Goal: Task Accomplishment & Management: Complete application form

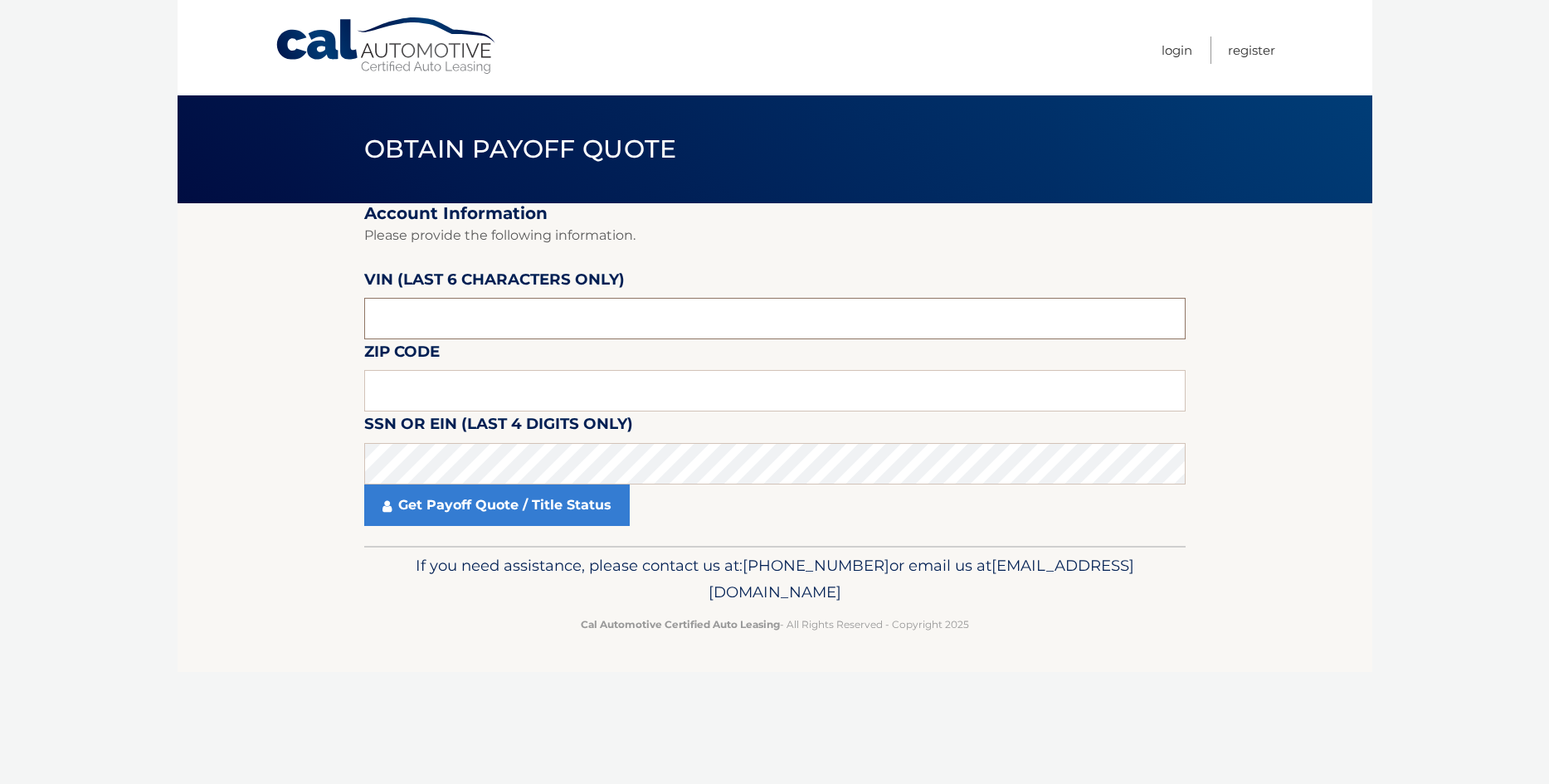
click at [463, 324] on input "text" at bounding box center [775, 318] width 822 height 41
drag, startPoint x: 463, startPoint y: 324, endPoint x: 346, endPoint y: 304, distance: 118.7
click at [365, 304] on input "text" at bounding box center [775, 318] width 822 height 41
type input "347436"
click at [441, 391] on input "text" at bounding box center [775, 391] width 822 height 41
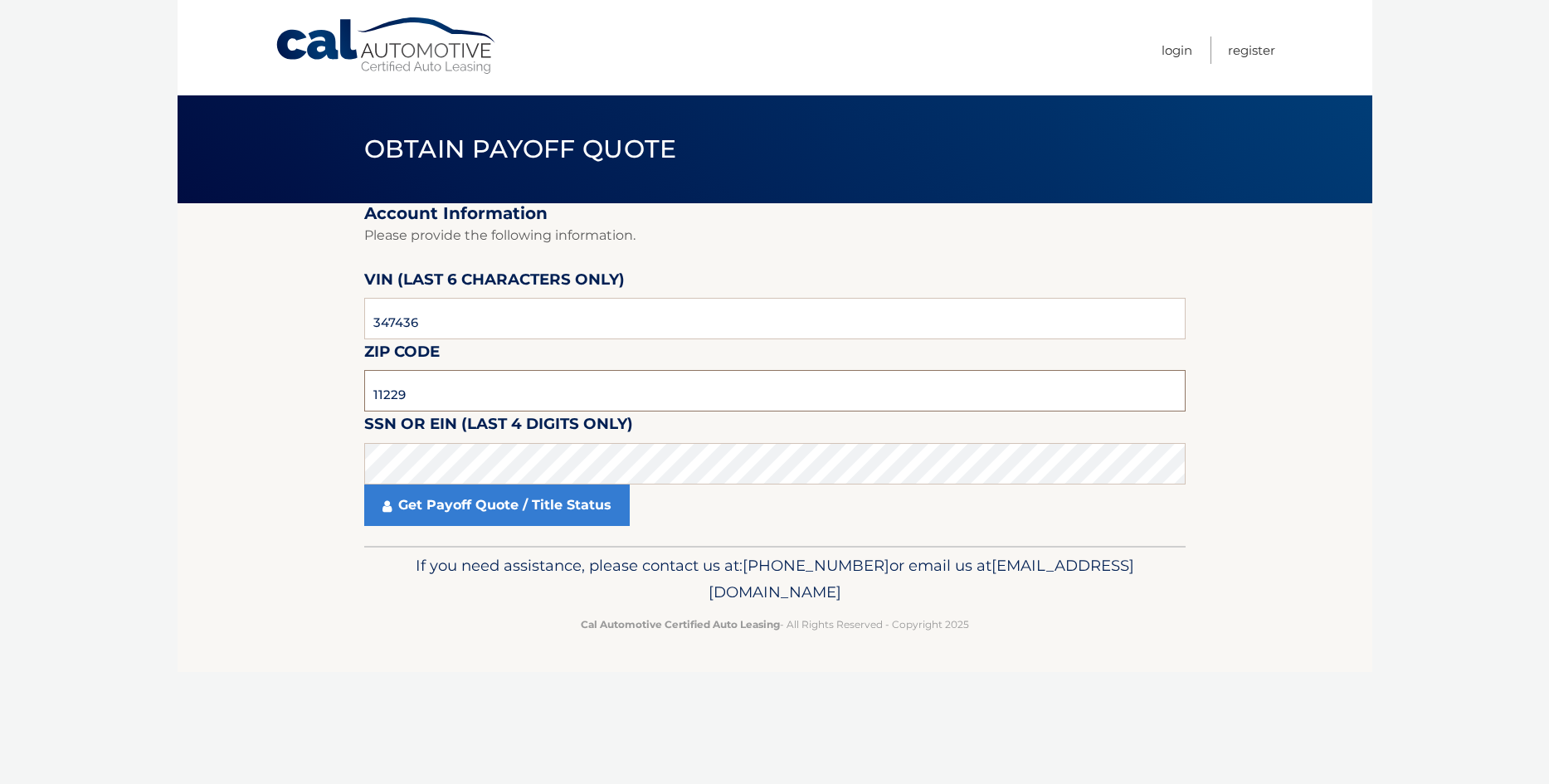
type input "11229"
click at [1396, 527] on body "Cal Automotive Menu Login Register Obtain Payoff Quote" at bounding box center [774, 392] width 1549 height 784
click button "For Originating Dealer" at bounding box center [0, 0] width 0 height 0
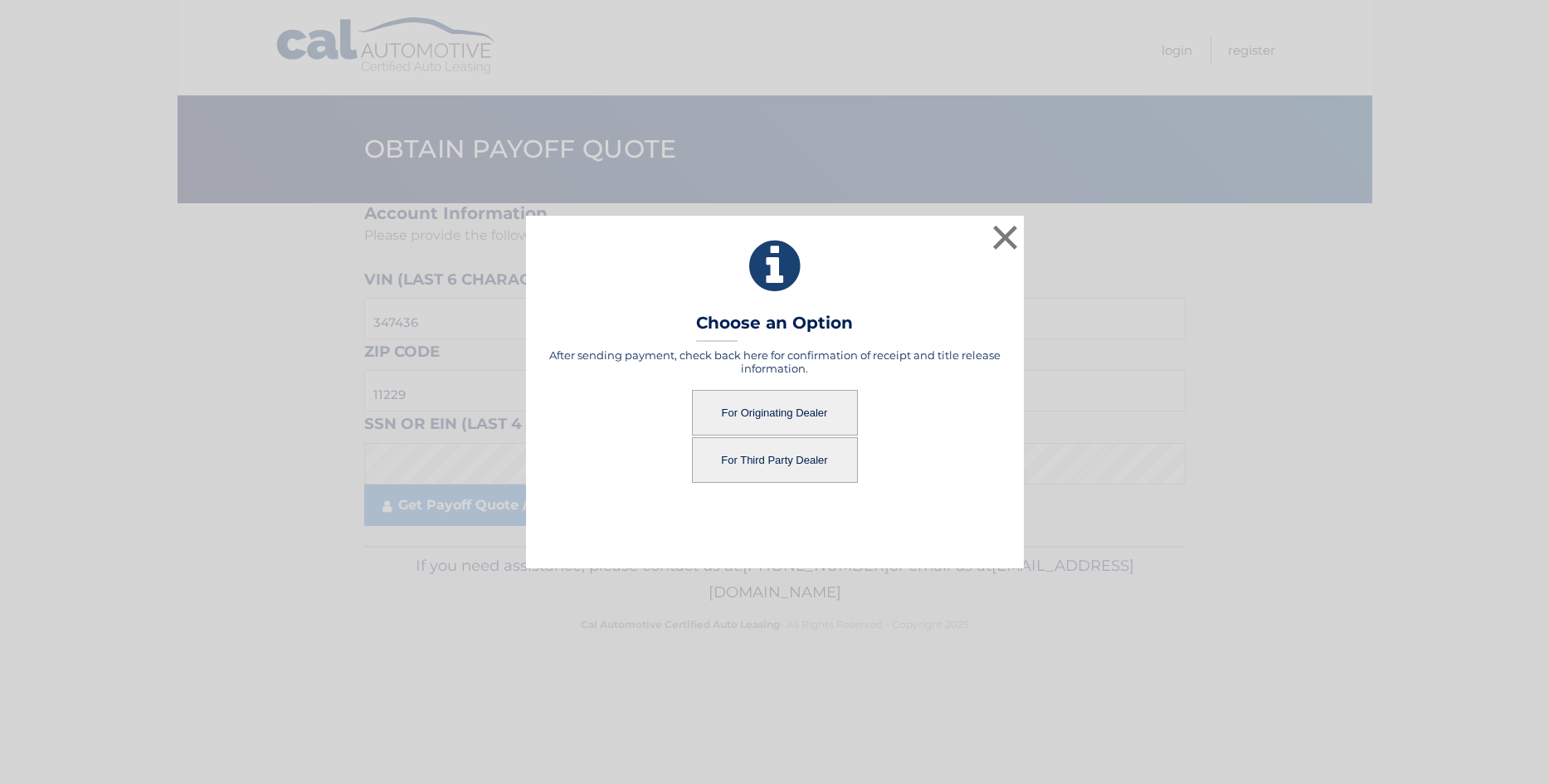
drag, startPoint x: 823, startPoint y: 400, endPoint x: 829, endPoint y: 393, distance: 9.2
click at [823, 399] on button "For Originating Dealer" at bounding box center [775, 412] width 166 height 46
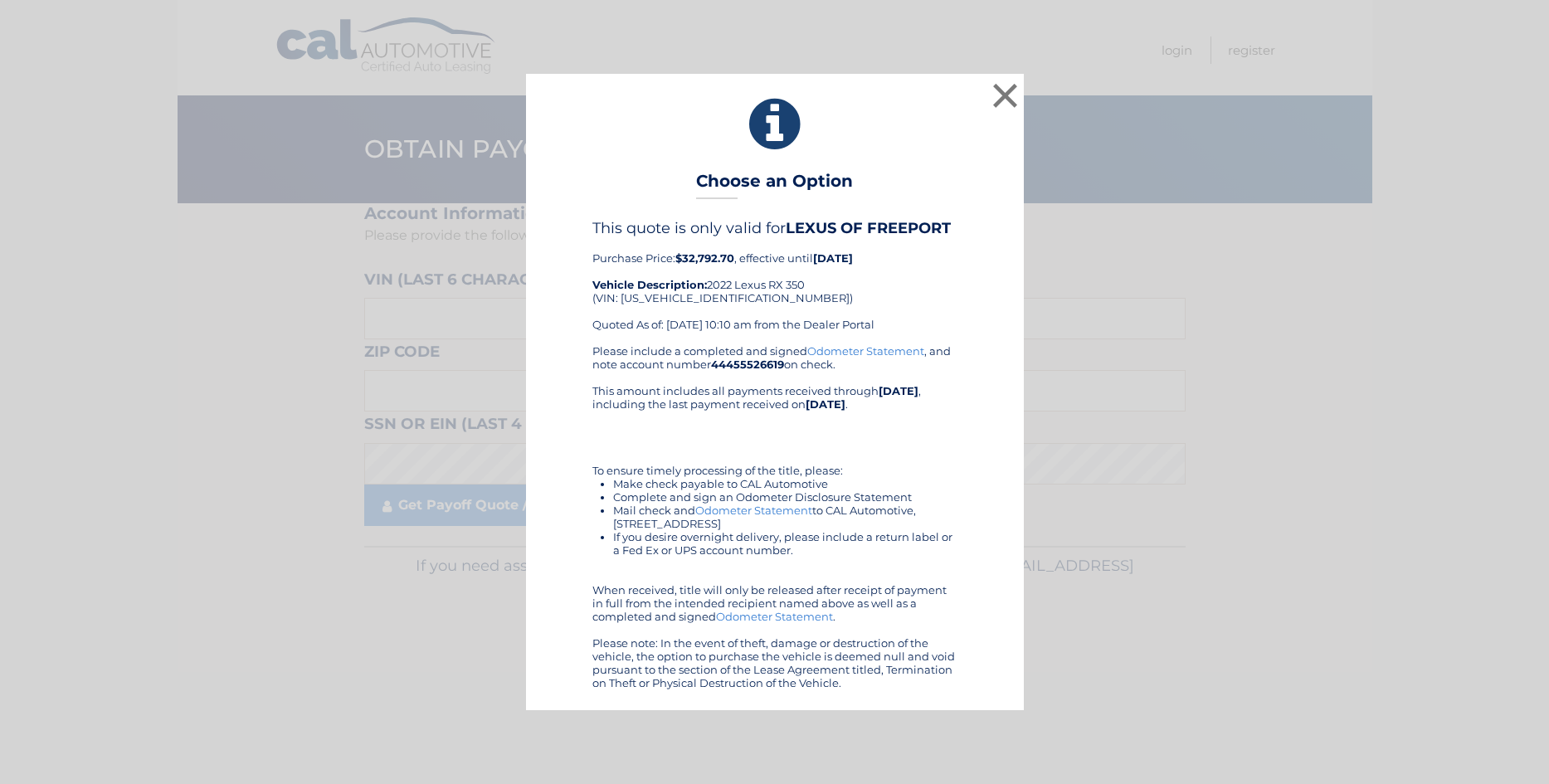
drag, startPoint x: 699, startPoint y: 185, endPoint x: 881, endPoint y: 690, distance: 536.8
click at [881, 690] on div "× Choose an Option This quote is only valid for LEXUS OF FREEPORT Purchase Pric…" at bounding box center [775, 392] width 498 height 636
drag, startPoint x: 848, startPoint y: 685, endPoint x: 691, endPoint y: 131, distance: 575.8
click at [691, 131] on div "× Choose an Option This quote is only valid for LEXUS OF FREEPORT Purchase Pric…" at bounding box center [775, 392] width 498 height 636
click at [1283, 666] on div "× Choose an Option This quote is only valid for LEXUS OF FREEPORT Purchase Pric…" at bounding box center [774, 392] width 1536 height 636
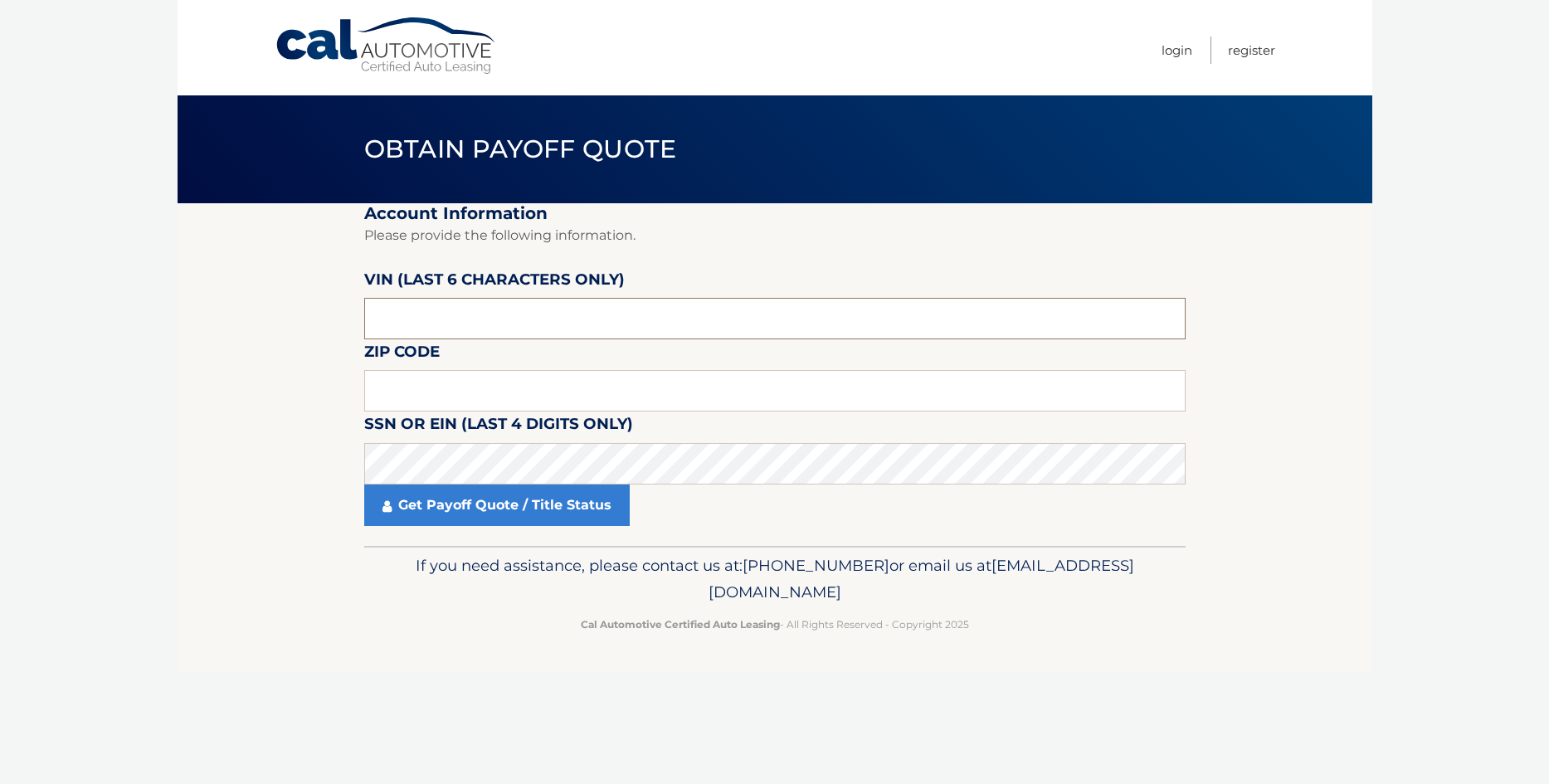
click at [447, 304] on input "text" at bounding box center [775, 318] width 822 height 41
click at [471, 312] on input "text" at bounding box center [775, 318] width 822 height 41
drag, startPoint x: 471, startPoint y: 311, endPoint x: 355, endPoint y: 311, distance: 116.0
click at [365, 311] on input "text" at bounding box center [775, 318] width 822 height 41
type input "347436"
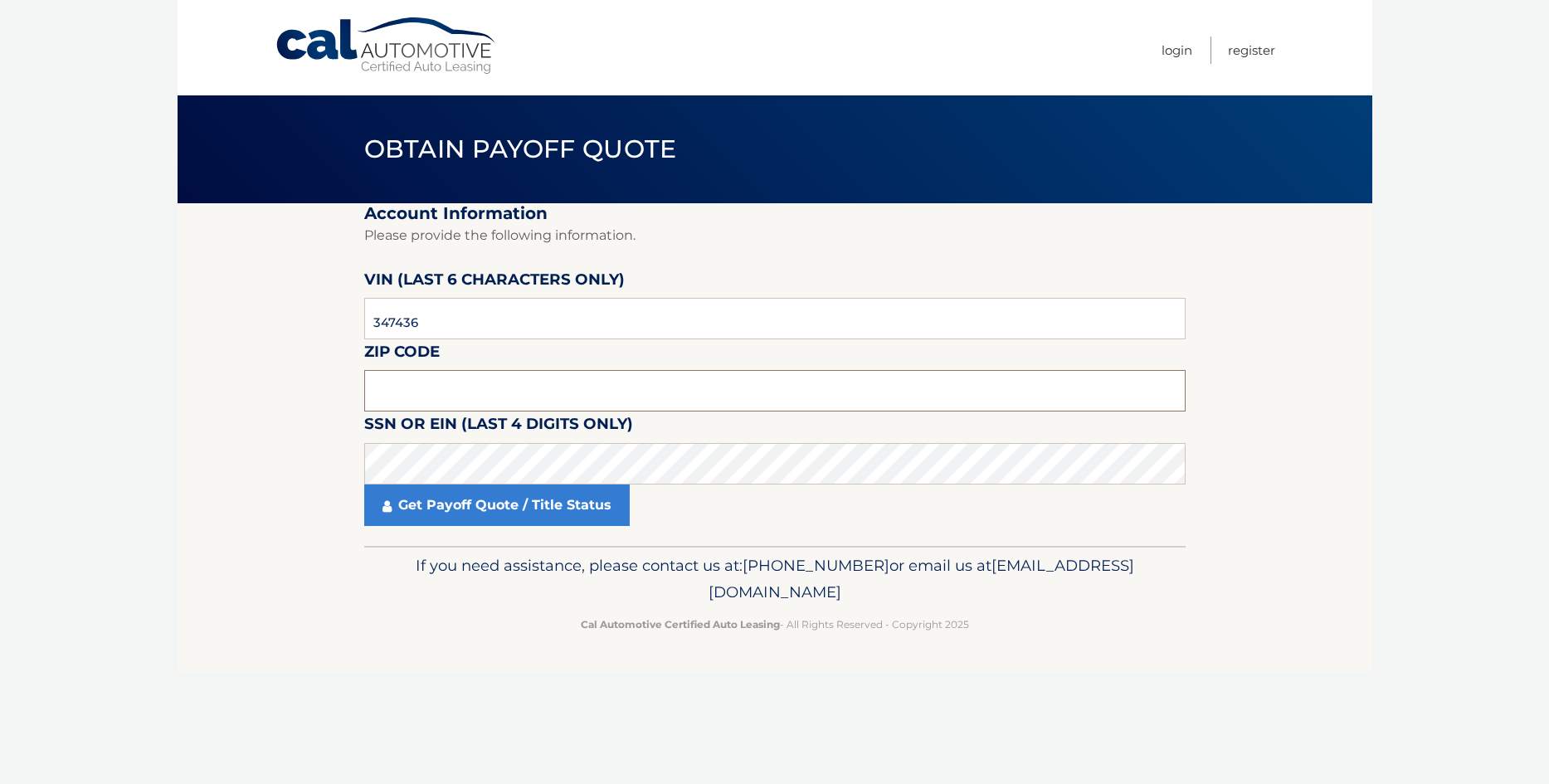
click at [416, 384] on input "text" at bounding box center [775, 391] width 822 height 41
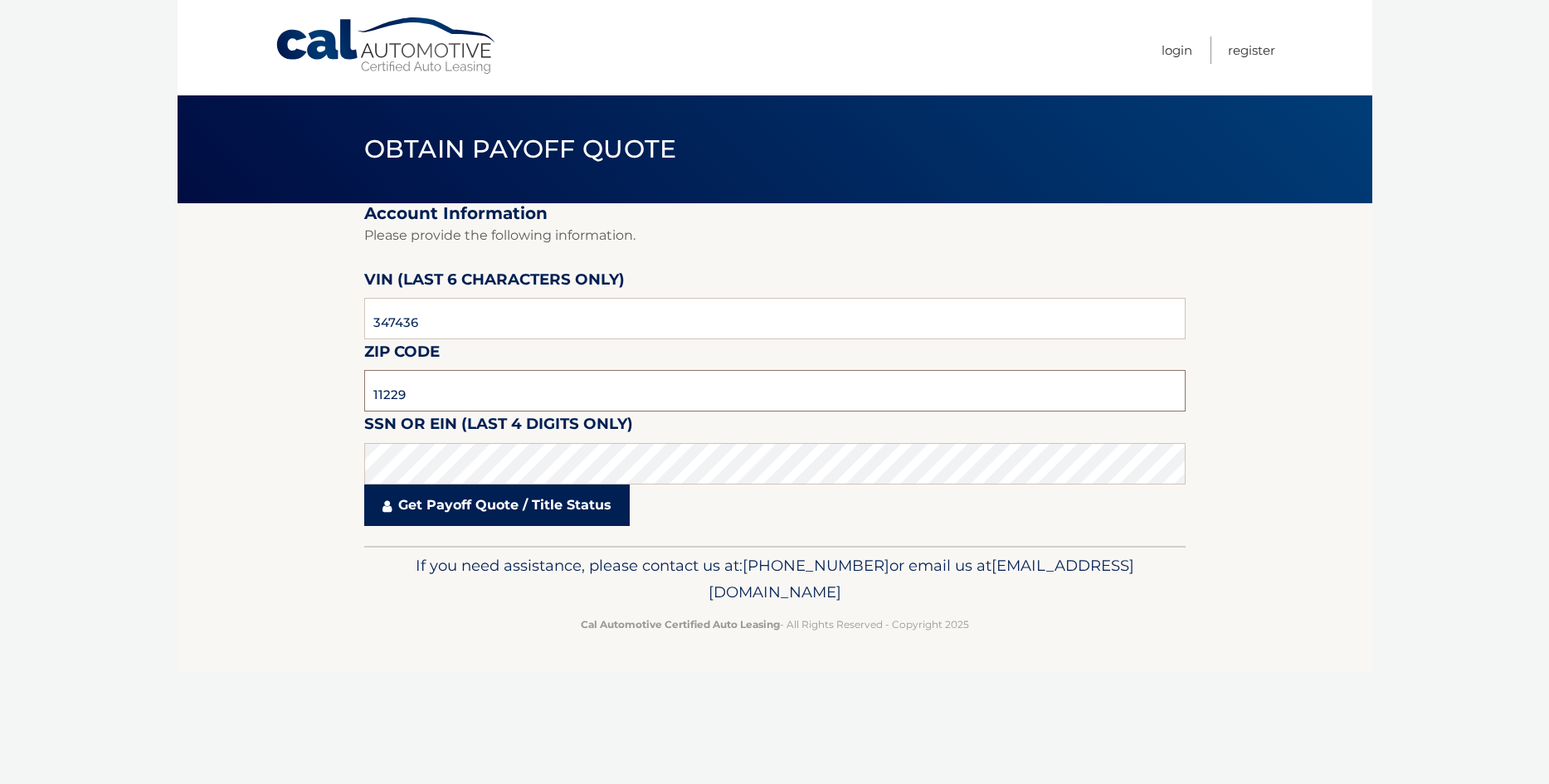
type input "11229"
drag, startPoint x: 376, startPoint y: 623, endPoint x: 418, endPoint y: 559, distance: 76.6
click at [377, 623] on p "Cal Automotive Certified Auto Leasing - All Rights Reserved - Copyright 2025" at bounding box center [775, 624] width 800 height 18
click at [433, 517] on link "Get Payoff Quote / Title Status" at bounding box center [497, 505] width 266 height 41
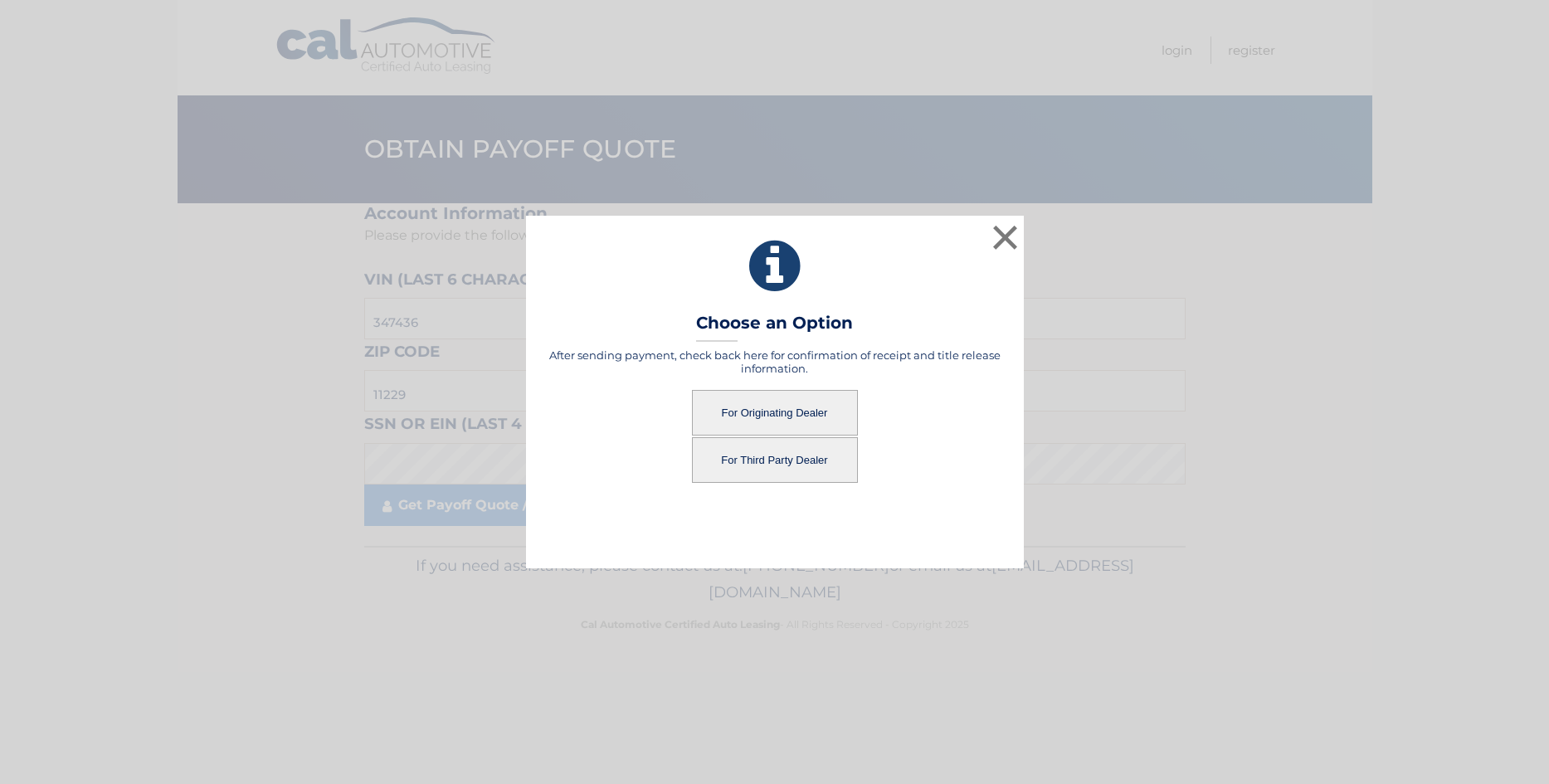
click at [815, 400] on button "For Originating Dealer" at bounding box center [775, 412] width 166 height 46
click at [754, 407] on button "For Originating Dealer" at bounding box center [775, 412] width 166 height 46
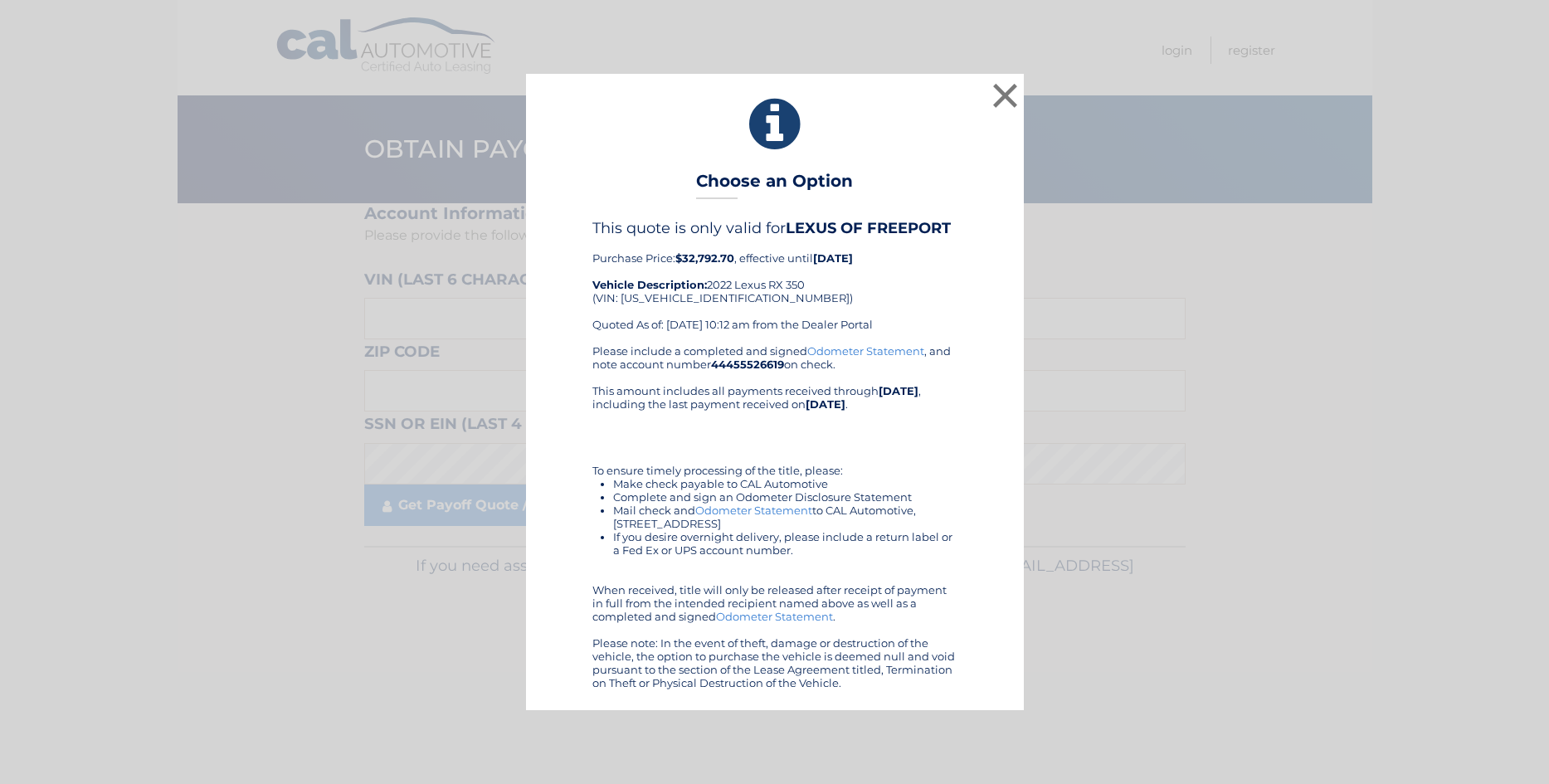
drag, startPoint x: 848, startPoint y: 687, endPoint x: 701, endPoint y: 177, distance: 530.8
click at [701, 177] on div "× Choose an Option This quote is only valid for LEXUS OF FREEPORT Purchase Pric…" at bounding box center [775, 392] width 498 height 636
click at [850, 354] on link "Odometer Statement" at bounding box center [865, 351] width 117 height 13
click at [739, 510] on link "Odometer Statement" at bounding box center [754, 510] width 117 height 13
